Goal: Navigation & Orientation: Find specific page/section

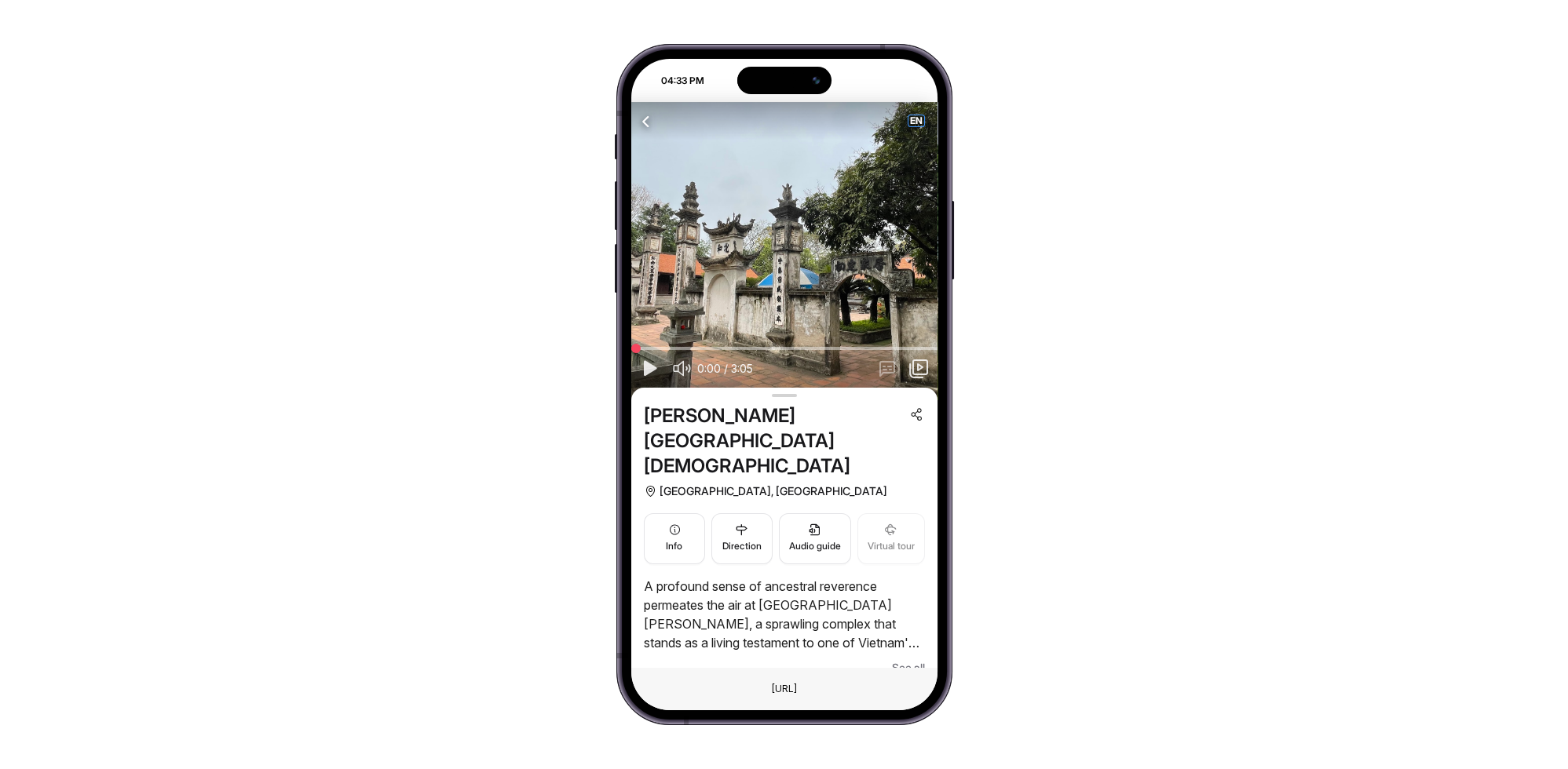
click at [916, 120] on span "EN" at bounding box center [916, 121] width 16 height 11
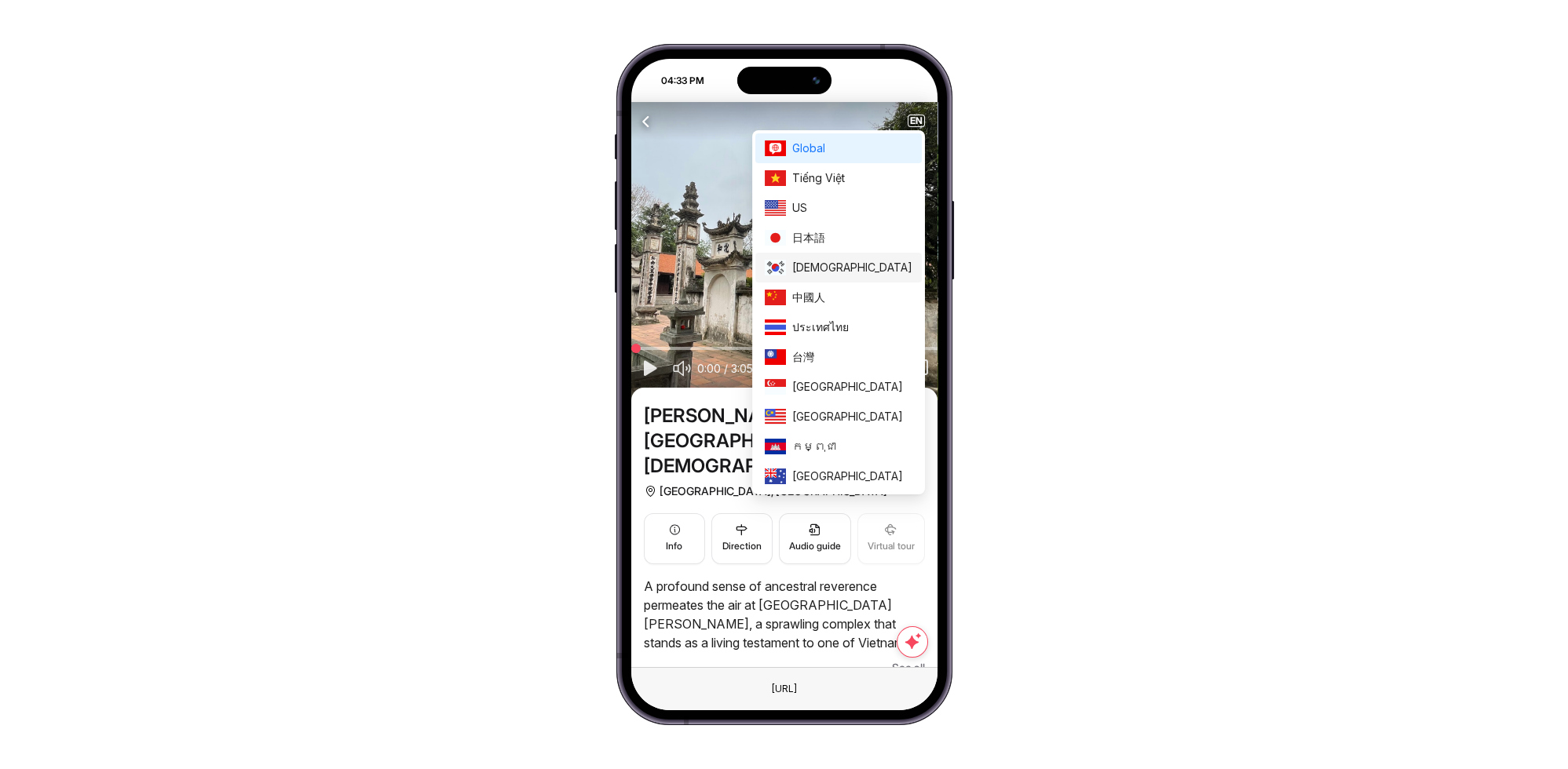
click at [872, 263] on span "한국인" at bounding box center [852, 267] width 120 height 17
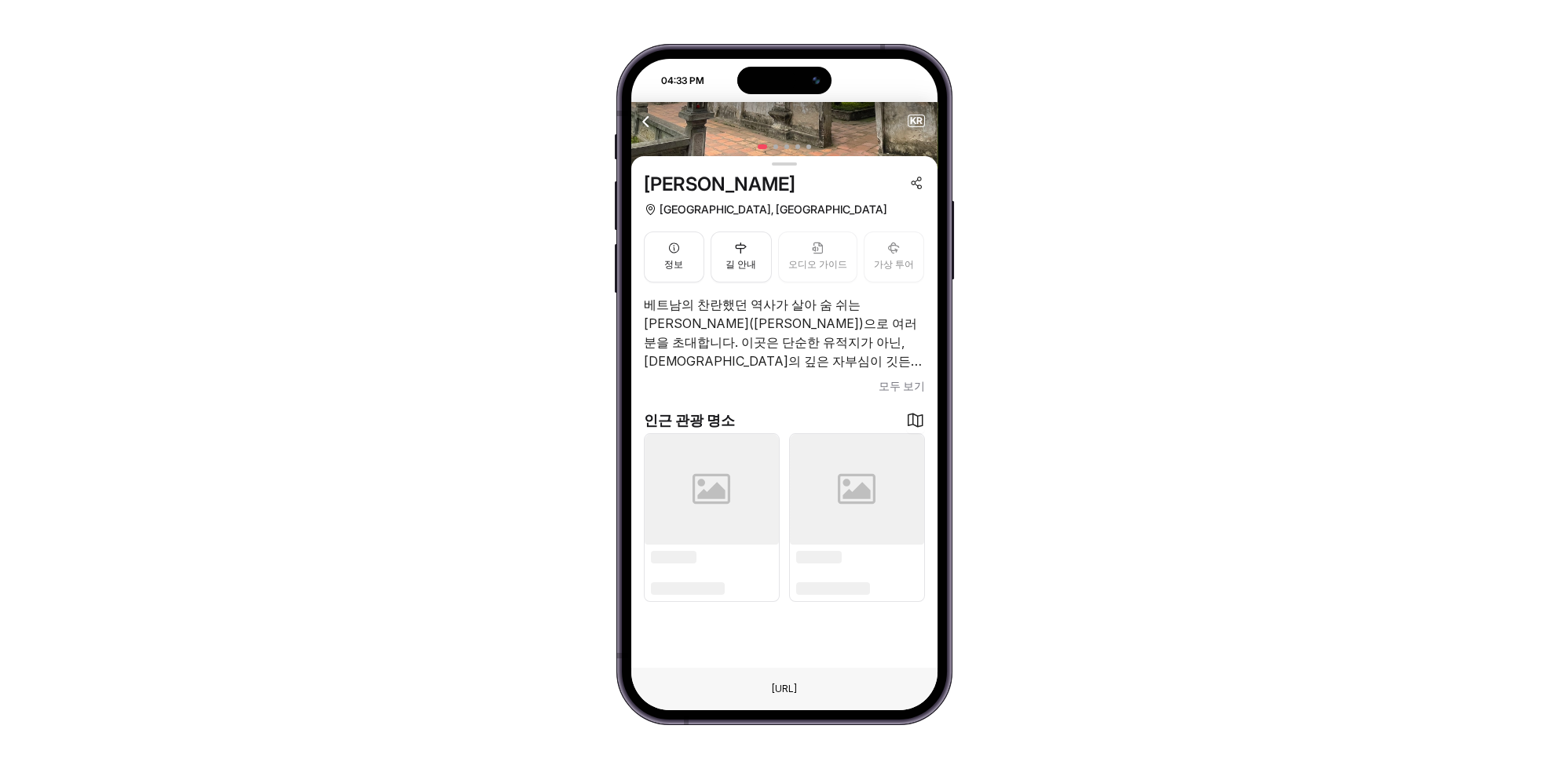
scroll to position [71, 0]
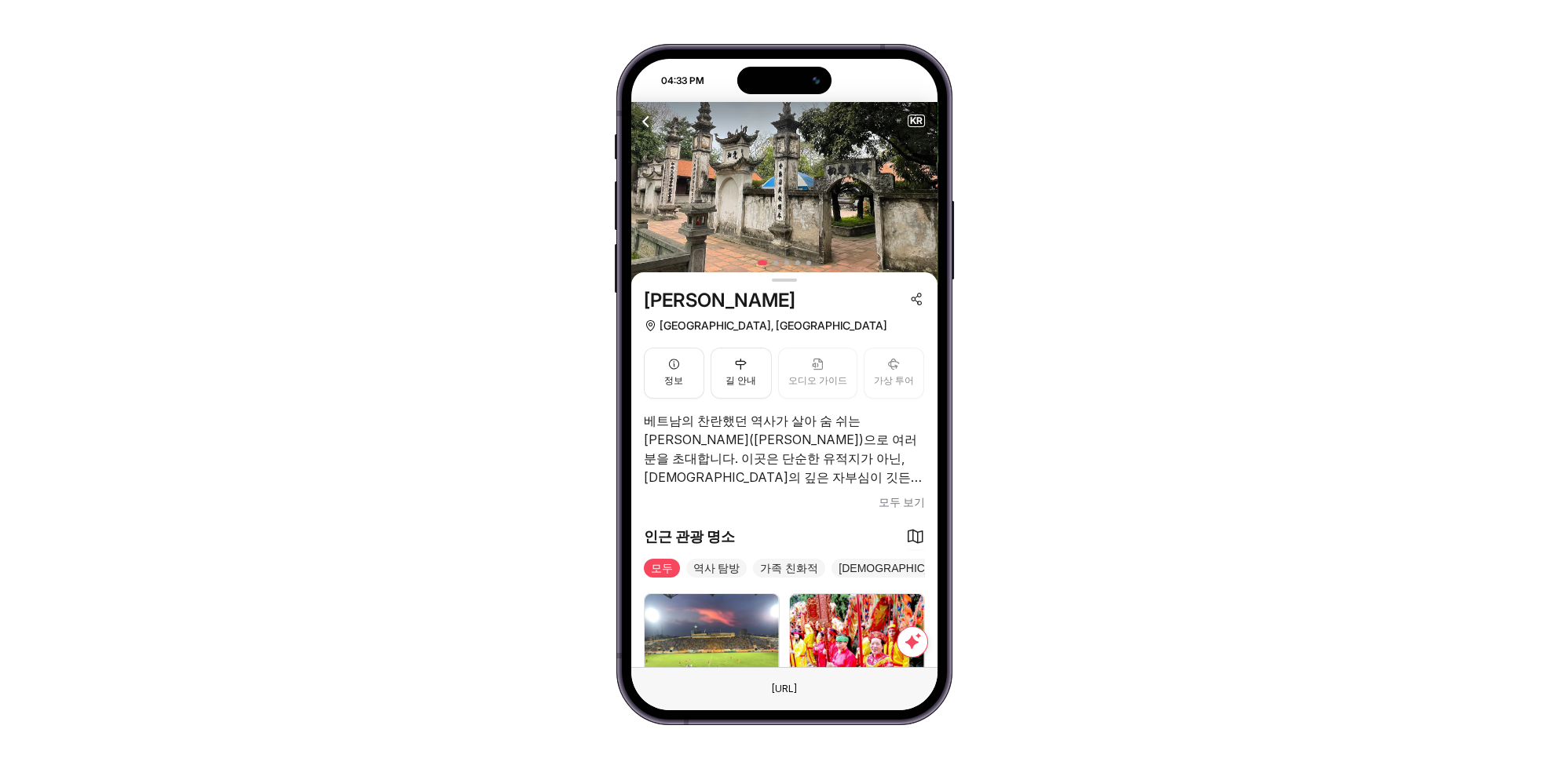
click at [893, 498] on span "모두 보기" at bounding box center [901, 502] width 46 height 19
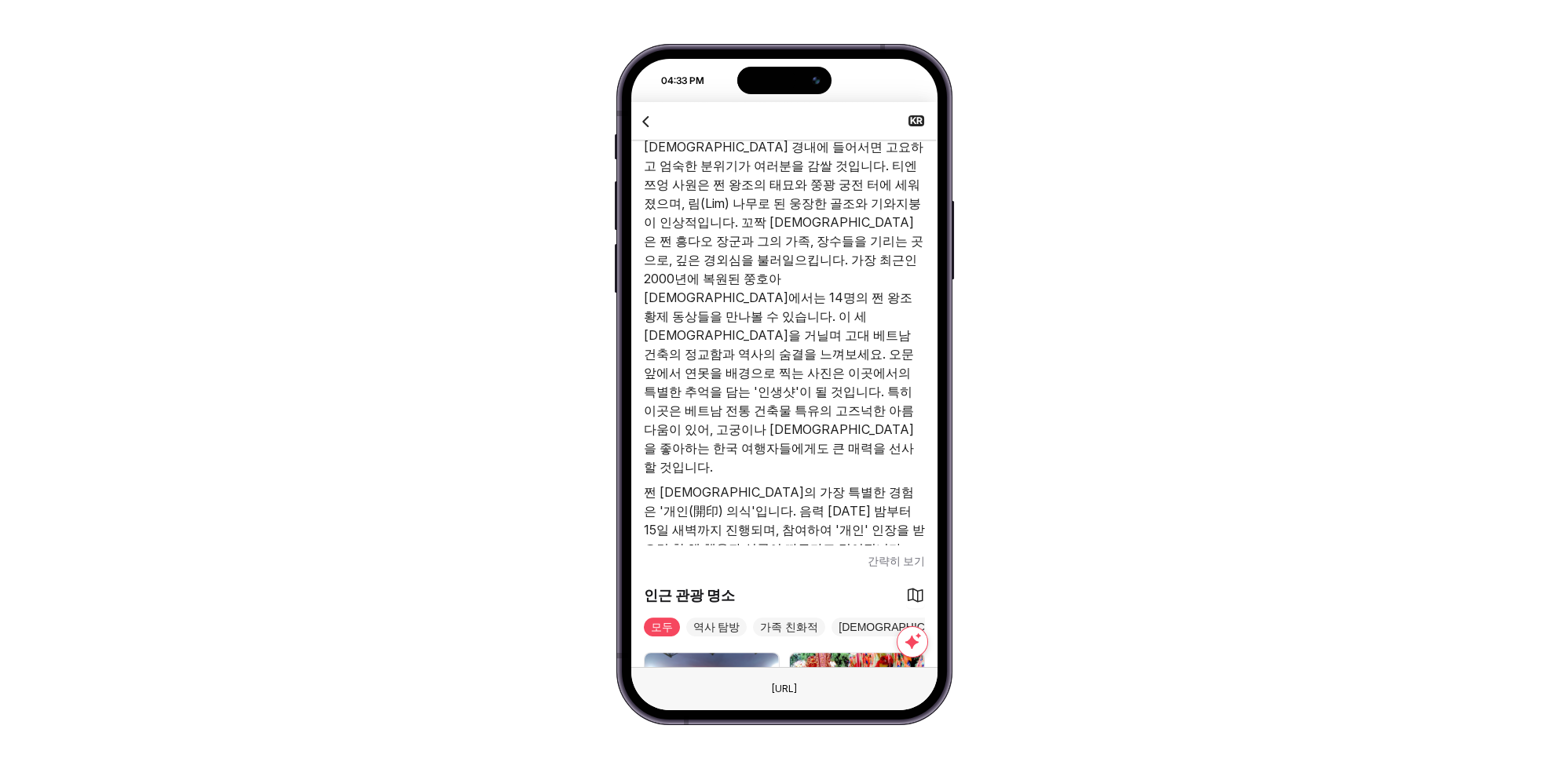
scroll to position [1234, 0]
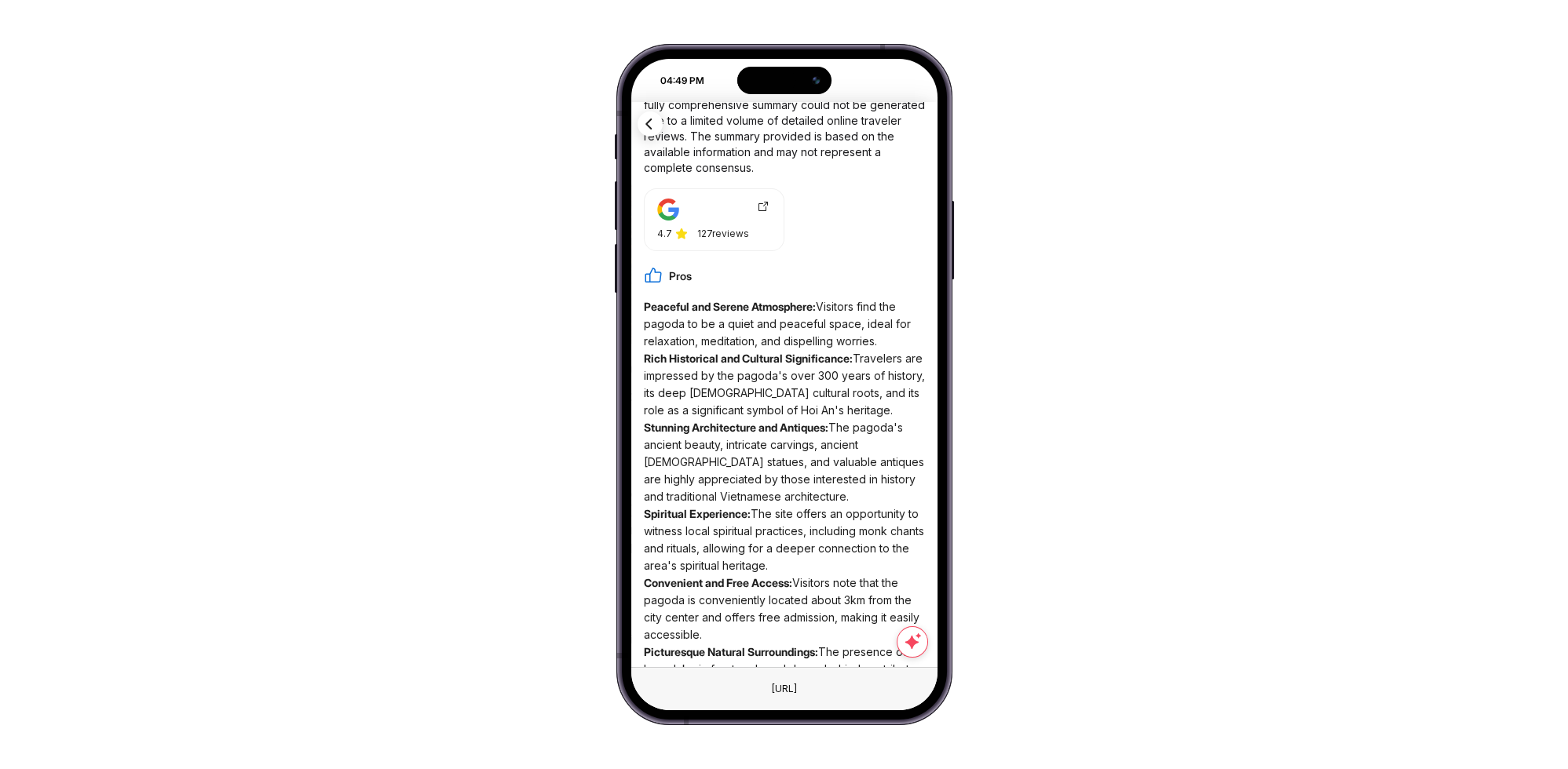
scroll to position [634, 0]
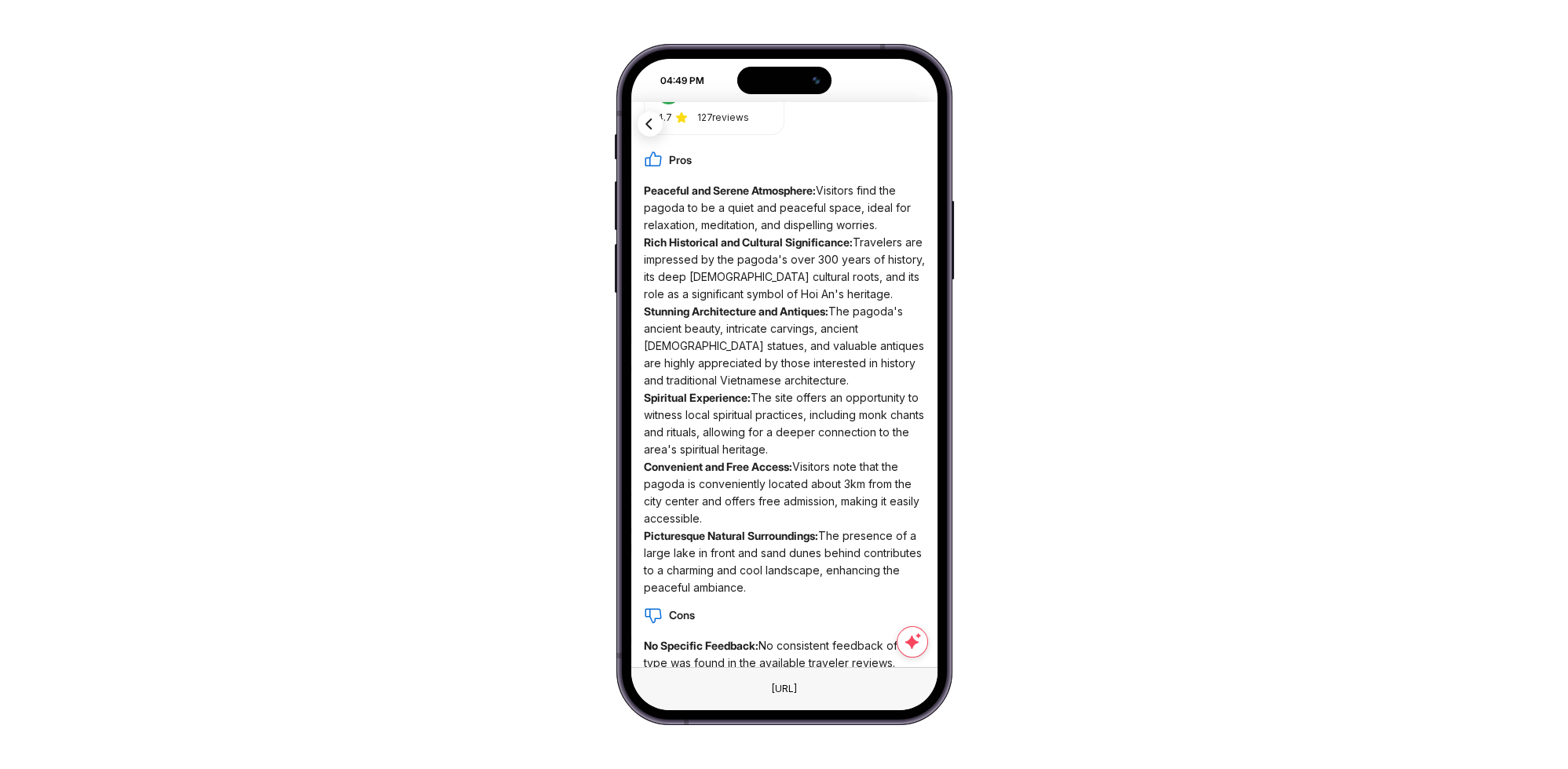
click at [444, 219] on div "04:49 PM Attraction Itineraries Bus tour City tour Travel Blog NEARBY ATTRACTIO…" at bounding box center [784, 384] width 1568 height 769
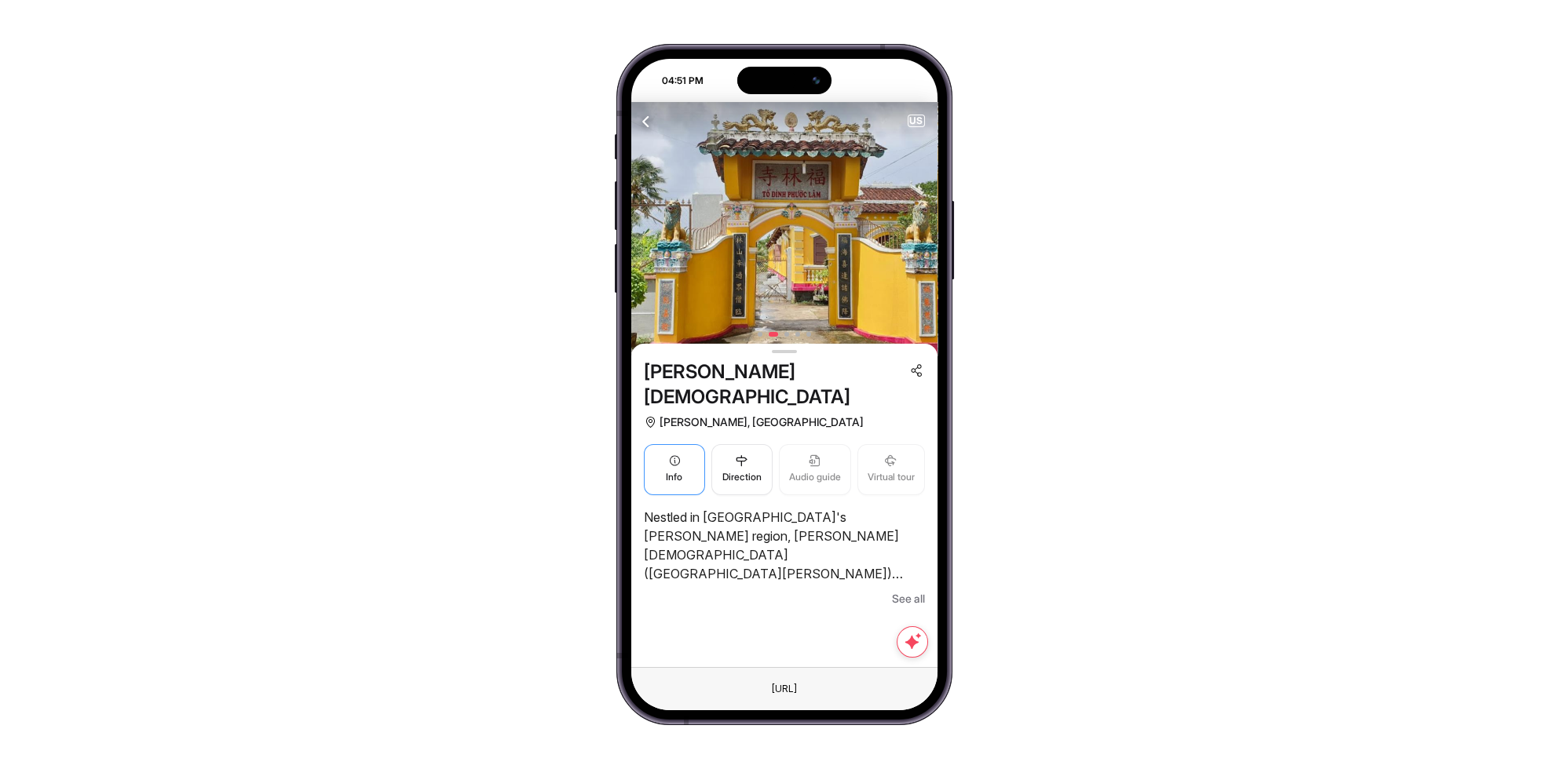
click at [673, 470] on span "Info" at bounding box center [674, 477] width 16 height 15
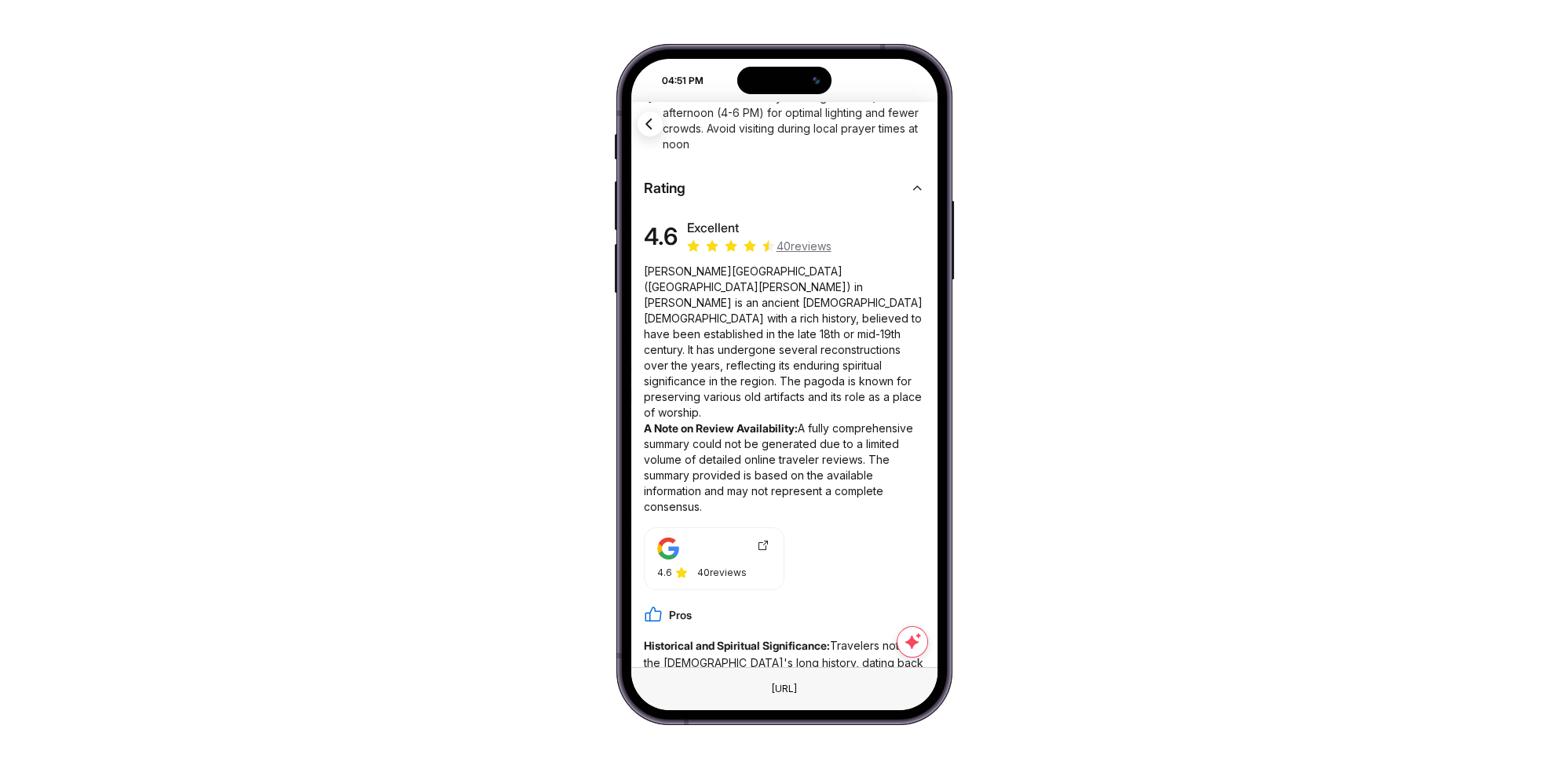
scroll to position [412, 0]
